Goal: Navigation & Orientation: Find specific page/section

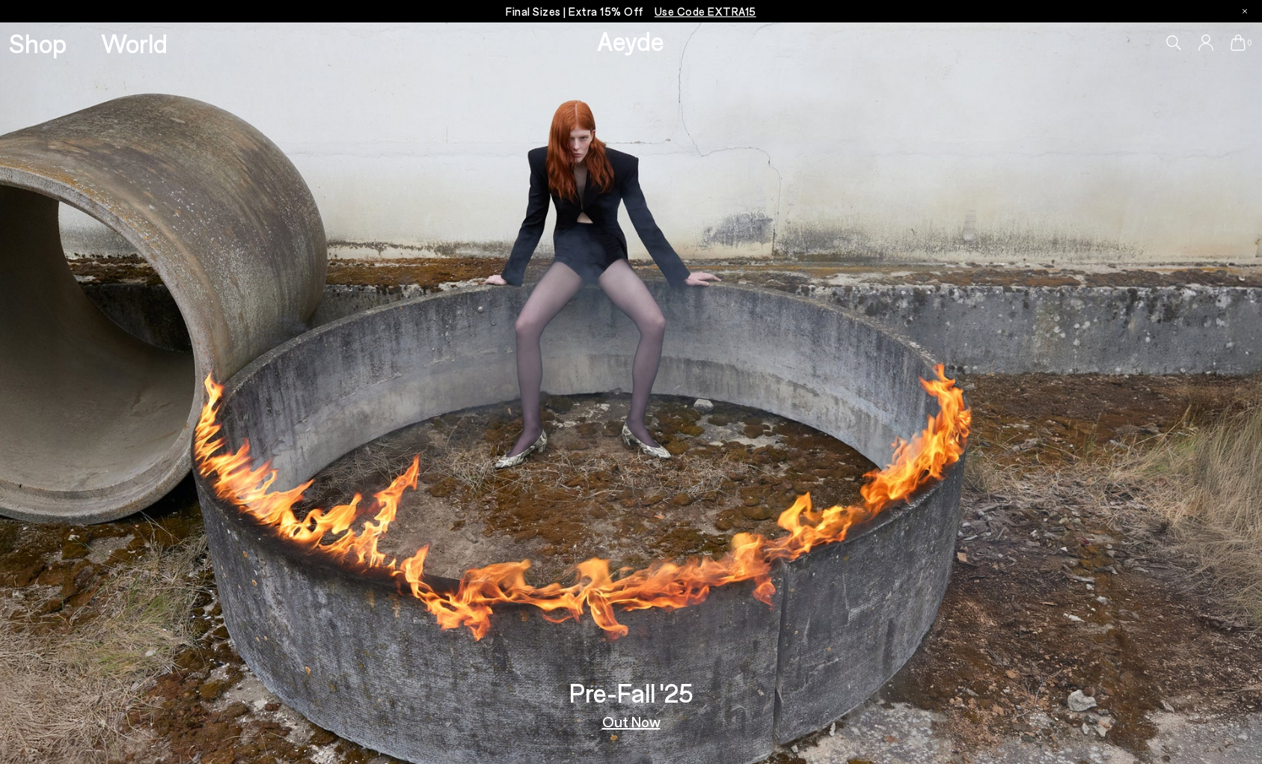
click at [642, 717] on link "Out Now" at bounding box center [631, 720] width 58 height 15
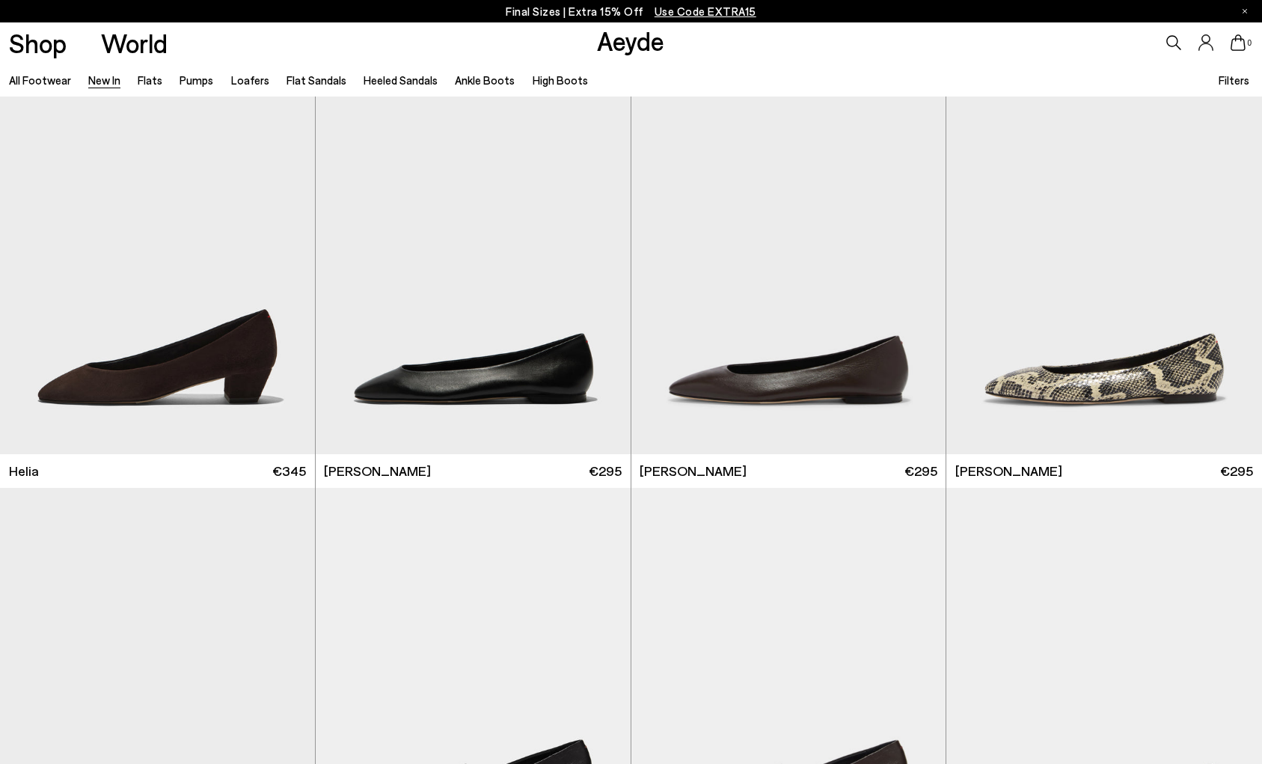
scroll to position [1983, 0]
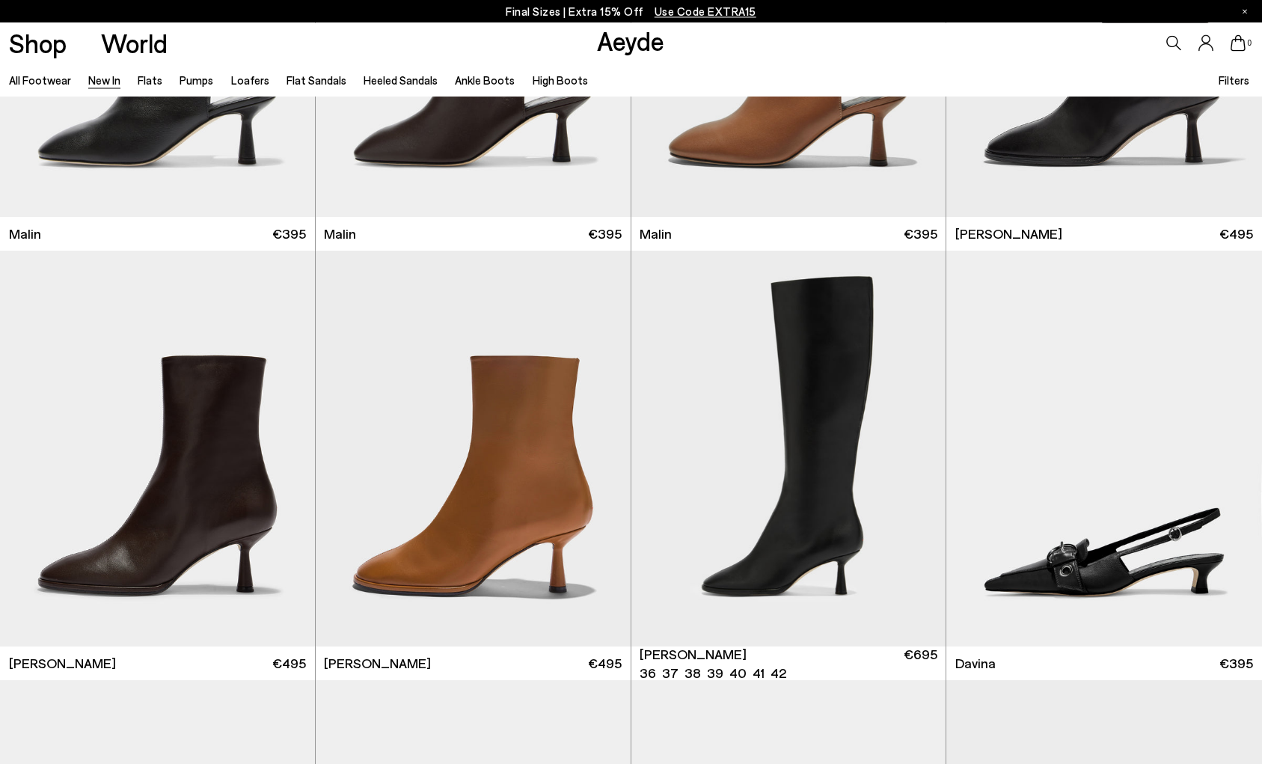
scroll to position [4577, 0]
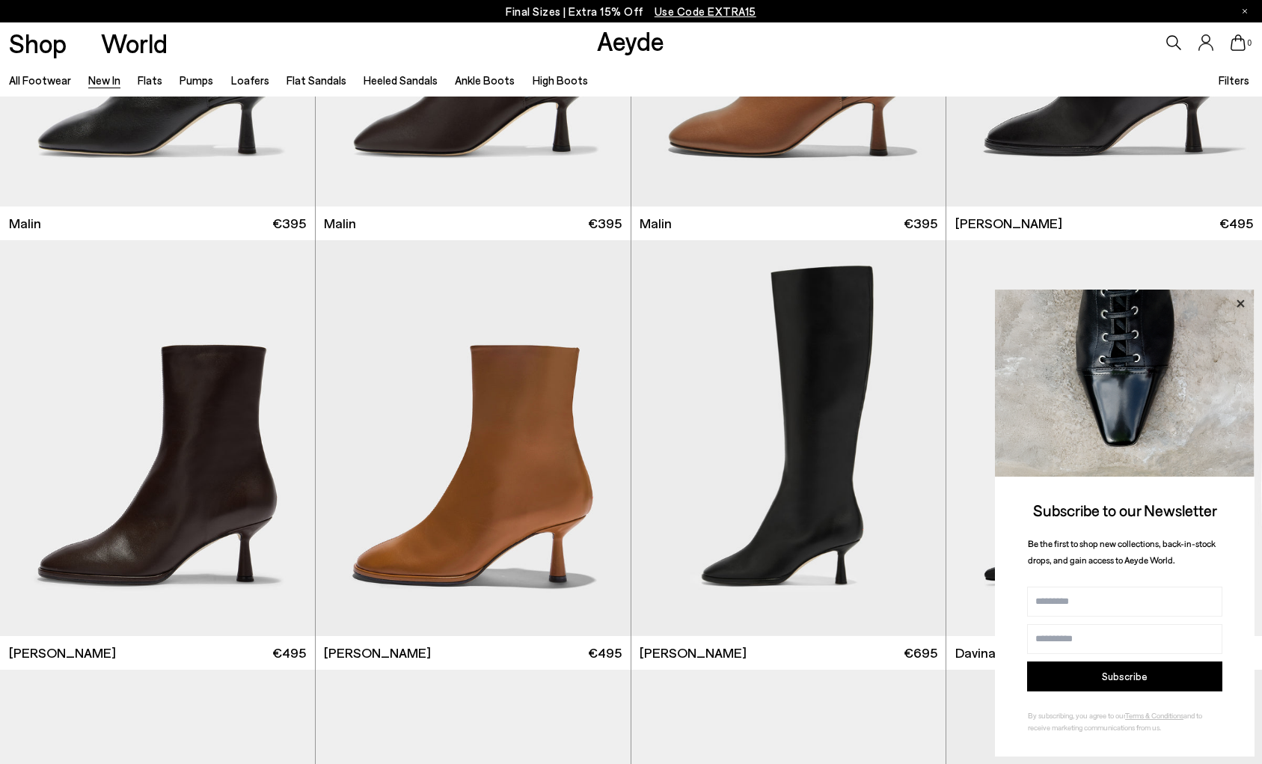
click at [1240, 301] on icon at bounding box center [1239, 303] width 19 height 19
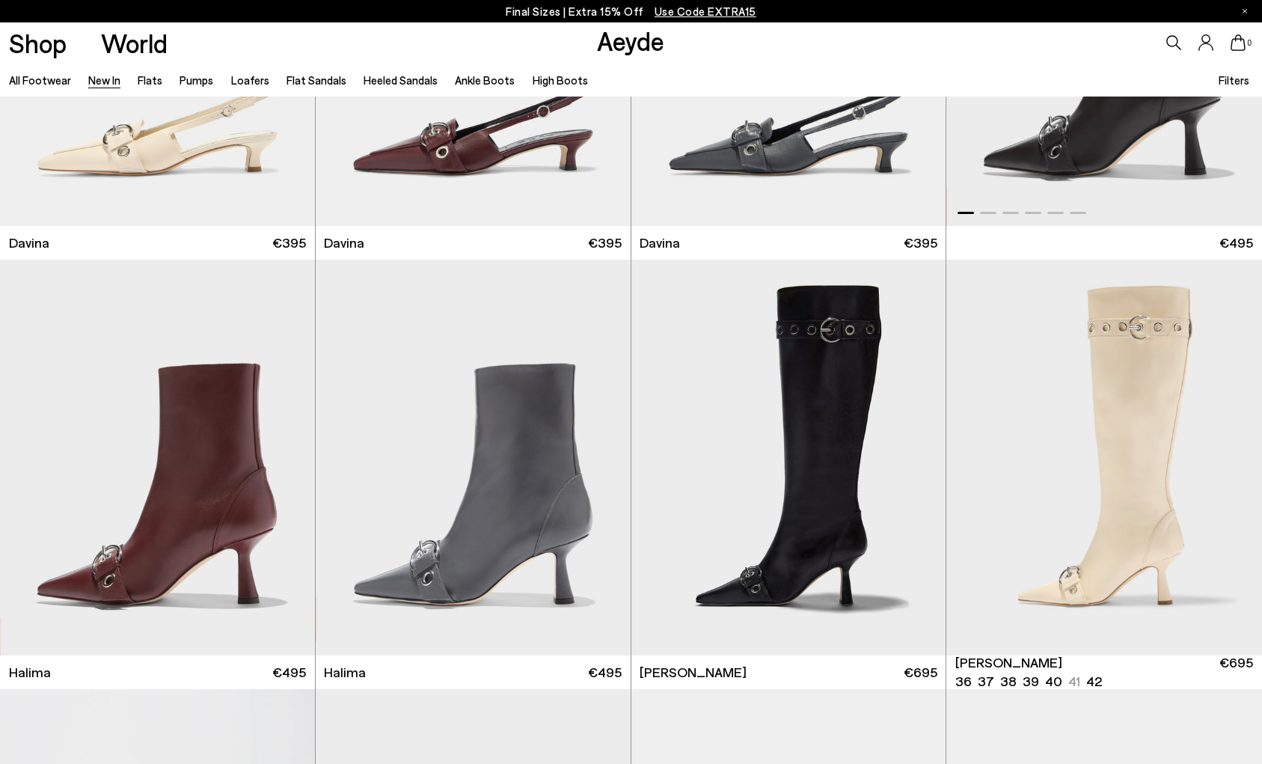
scroll to position [5721, 0]
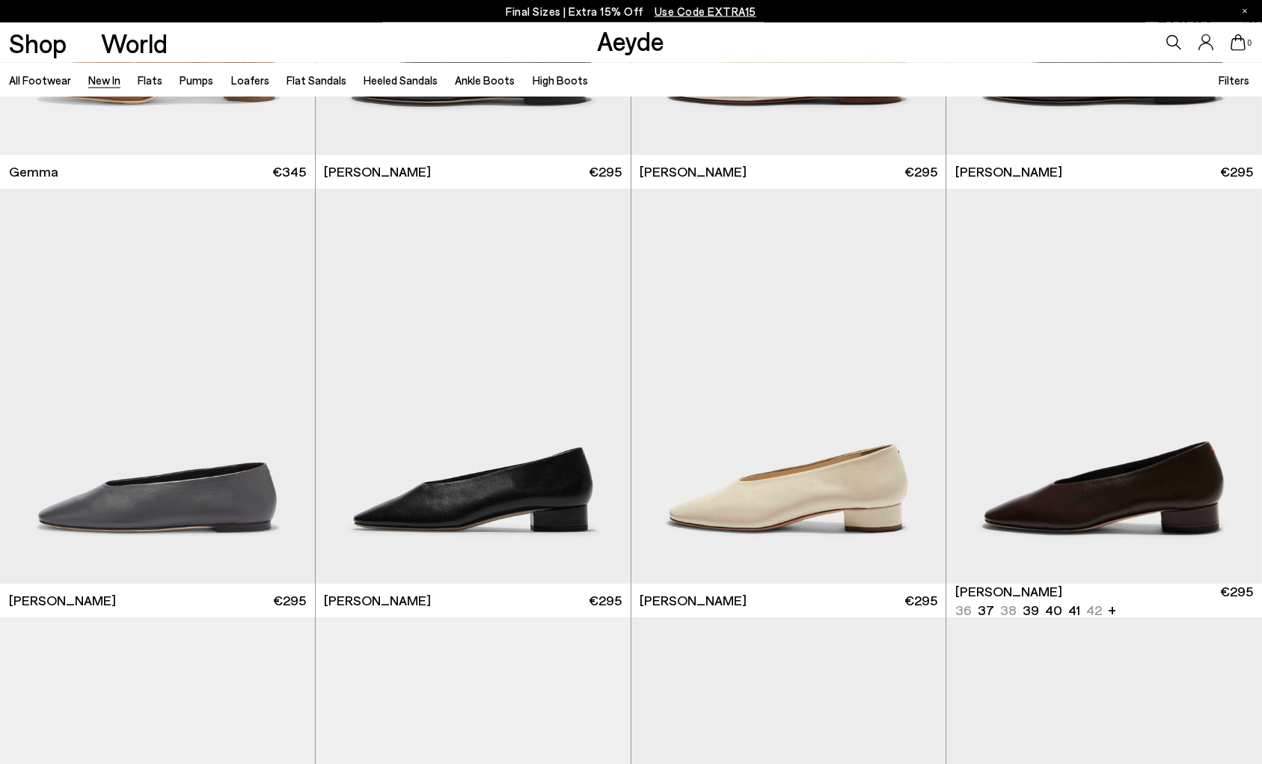
scroll to position [9535, 0]
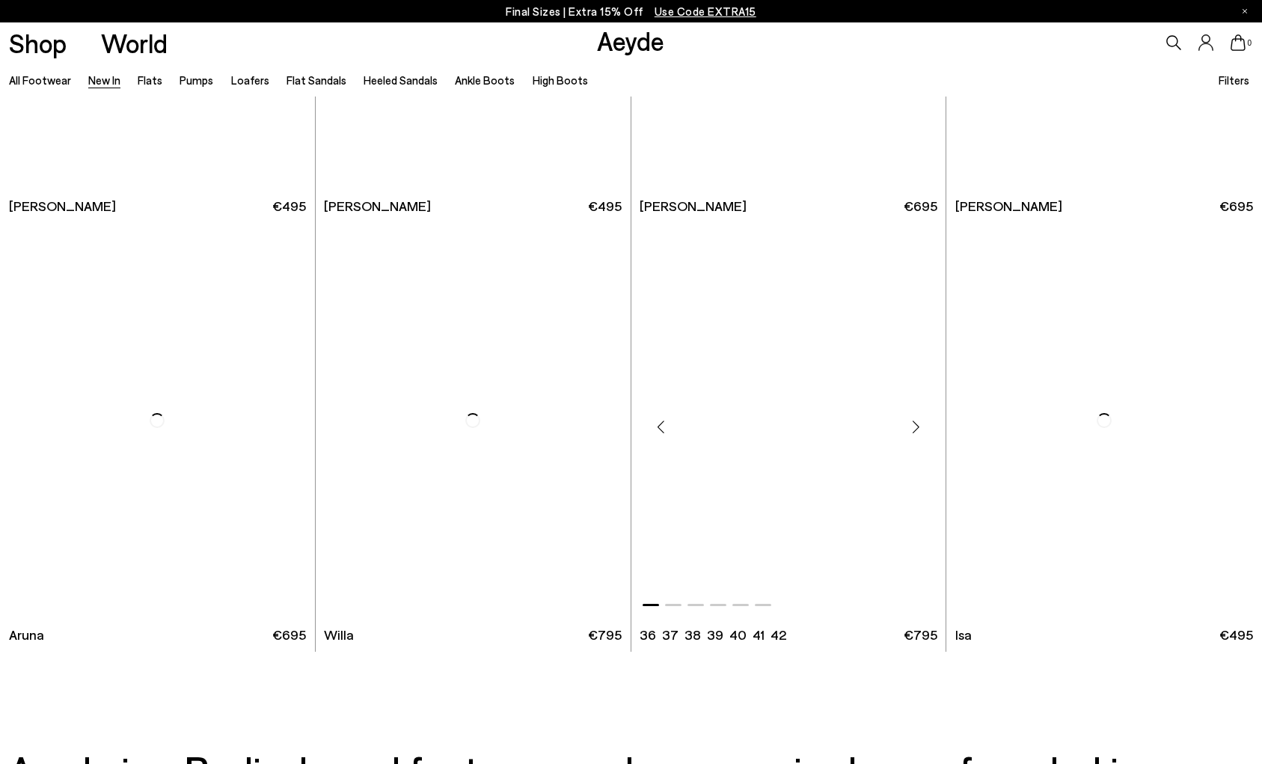
scroll to position [14264, 0]
